Goal: Task Accomplishment & Management: Manage account settings

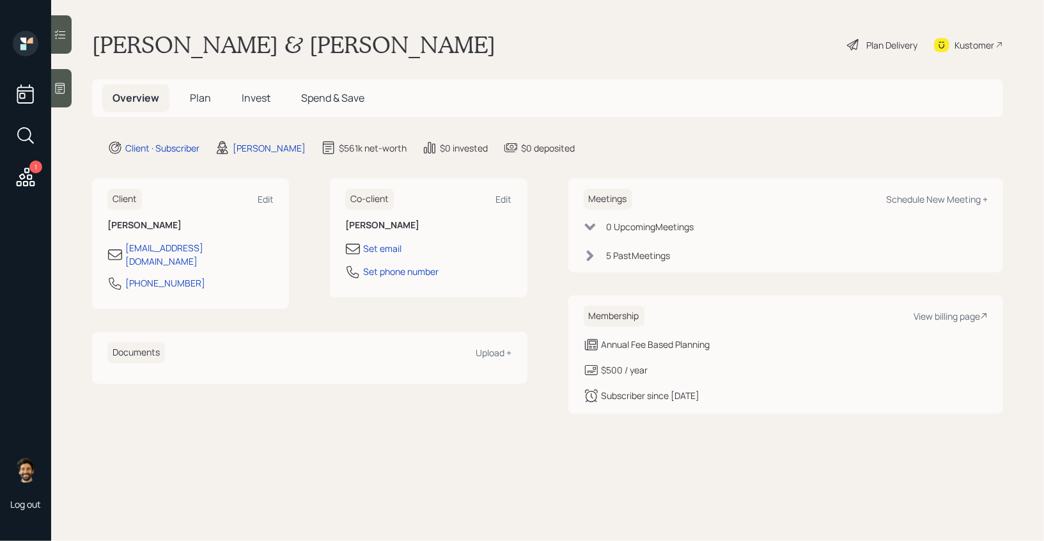
drag, startPoint x: 734, startPoint y: 398, endPoint x: 601, endPoint y: 397, distance: 133.7
click at [601, 397] on div "Subscriber since February 2025" at bounding box center [786, 395] width 405 height 15
click at [255, 95] on span "Invest" at bounding box center [256, 98] width 29 height 14
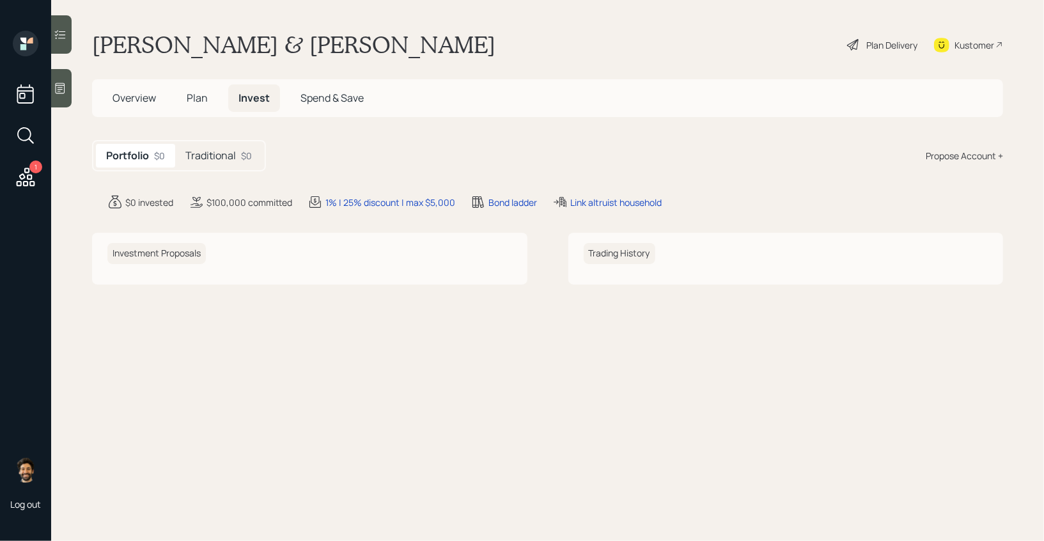
click at [202, 97] on span "Plan" at bounding box center [197, 98] width 21 height 14
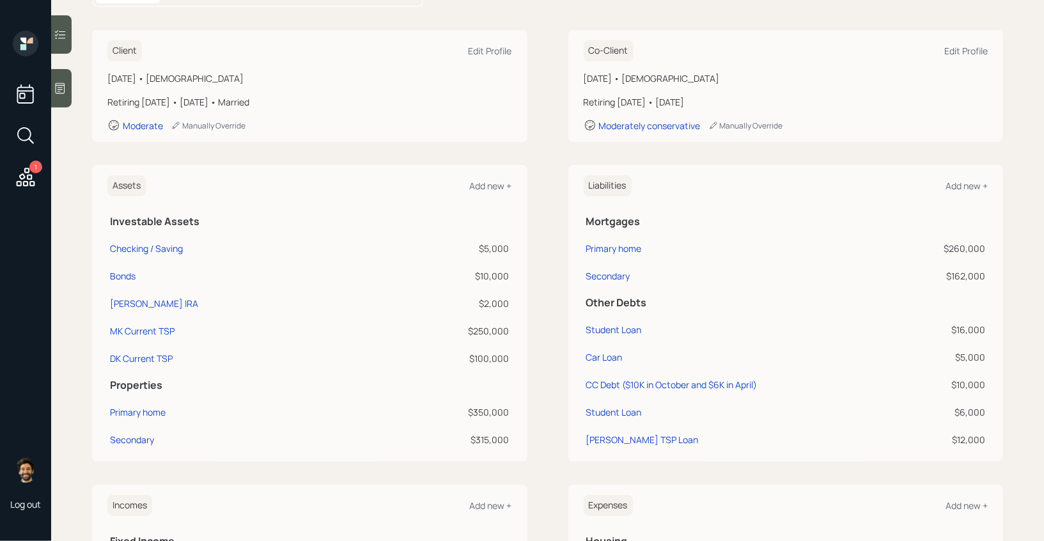
scroll to position [167, 0]
